Goal: Find specific page/section: Find specific page/section

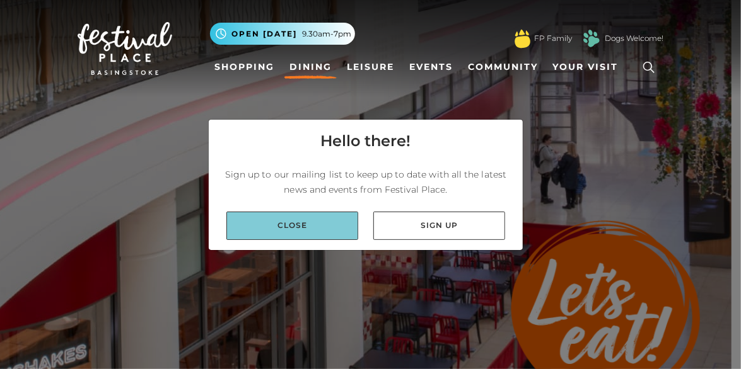
click at [292, 221] on link "Close" at bounding box center [292, 226] width 132 height 28
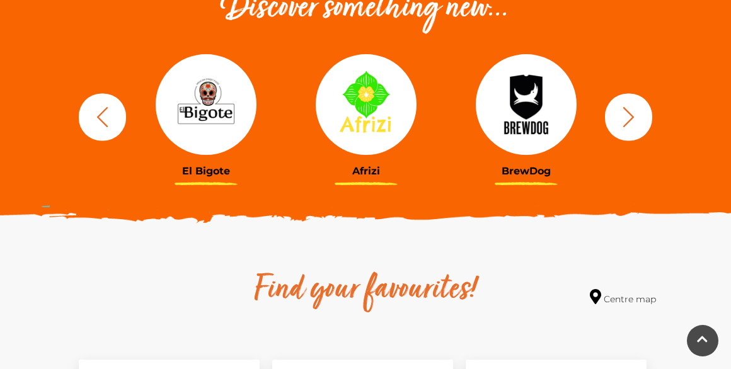
scroll to position [504, 0]
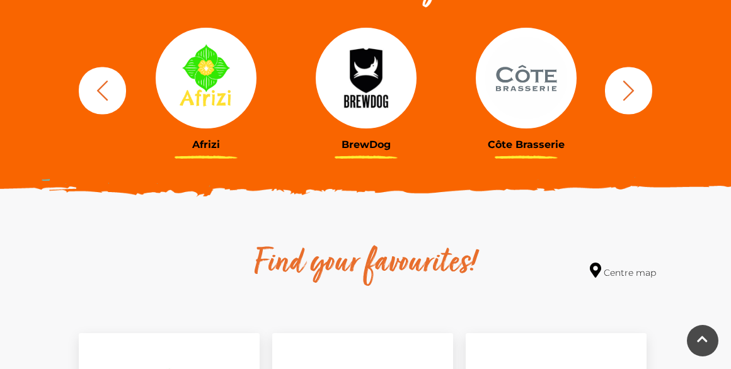
click at [522, 79] on img at bounding box center [526, 78] width 101 height 101
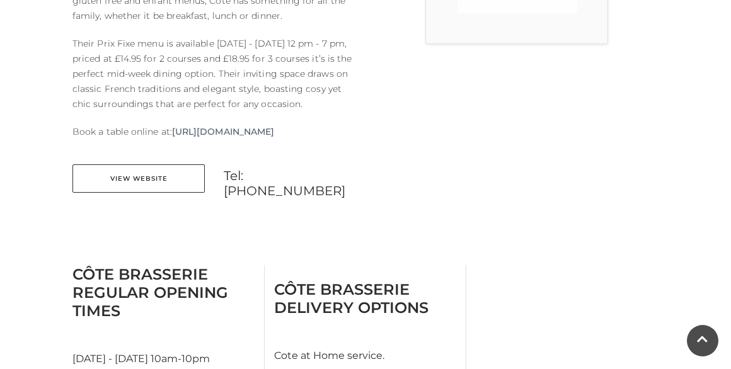
scroll to position [630, 0]
